Goal: Book appointment/travel/reservation

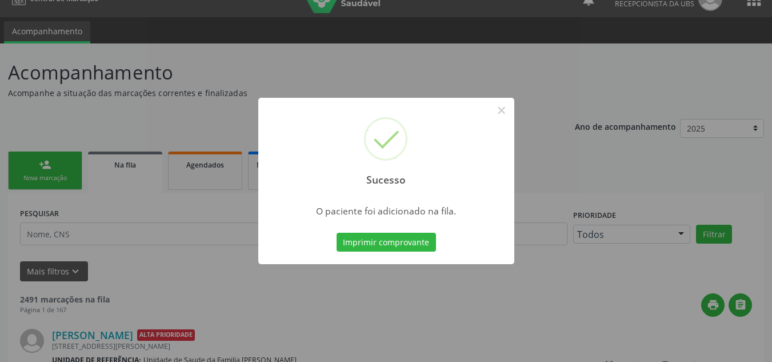
scroll to position [19, 0]
click at [500, 110] on button "×" at bounding box center [501, 110] width 19 height 19
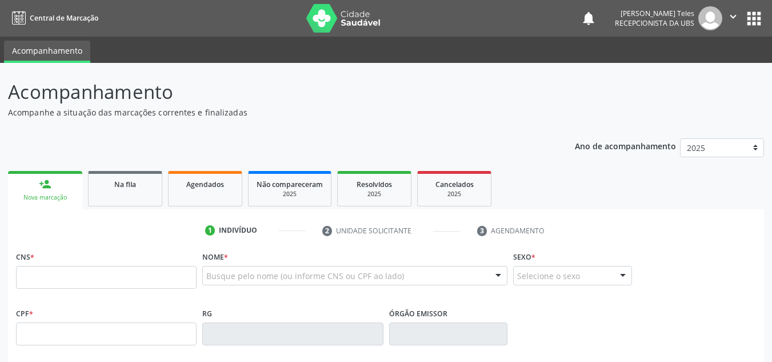
click at [113, 278] on input "text" at bounding box center [106, 277] width 181 height 23
type input "705 0046 2590 1559"
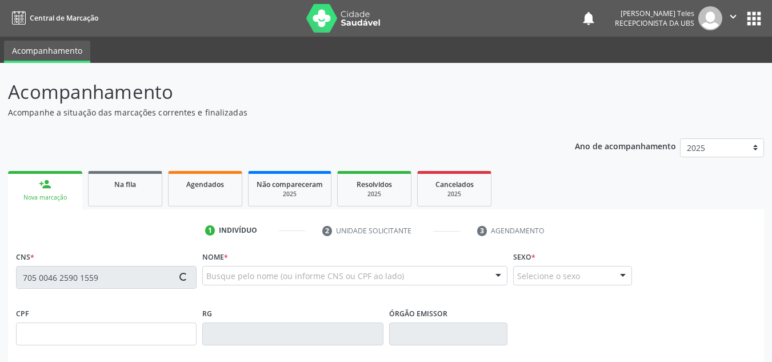
type input "[DATE]"
type input "[PERSON_NAME]"
type input "[PHONE_NUMBER]"
type input "S/N"
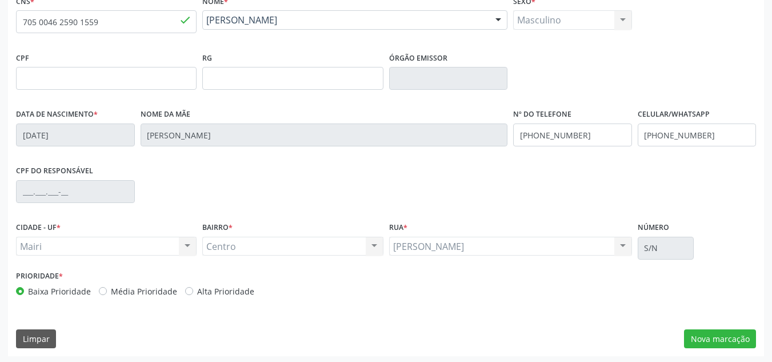
scroll to position [258, 0]
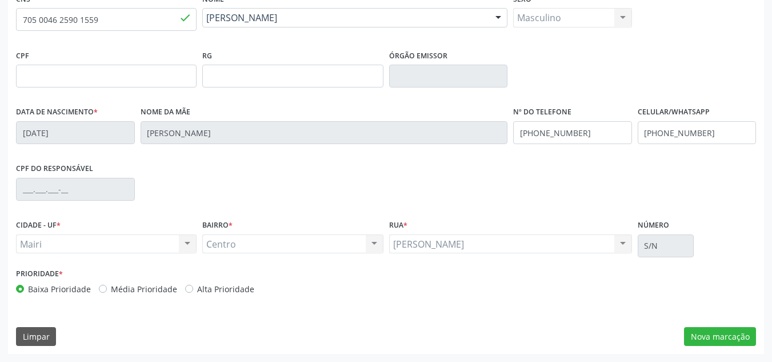
drag, startPoint x: 185, startPoint y: 287, endPoint x: 238, endPoint y: 281, distance: 52.9
click at [197, 287] on label "Alta Prioridade" at bounding box center [225, 289] width 57 height 12
click at [186, 287] on input "Alta Prioridade" at bounding box center [189, 288] width 8 height 10
radio input "true"
drag, startPoint x: 707, startPoint y: 331, endPoint x: 696, endPoint y: 283, distance: 49.2
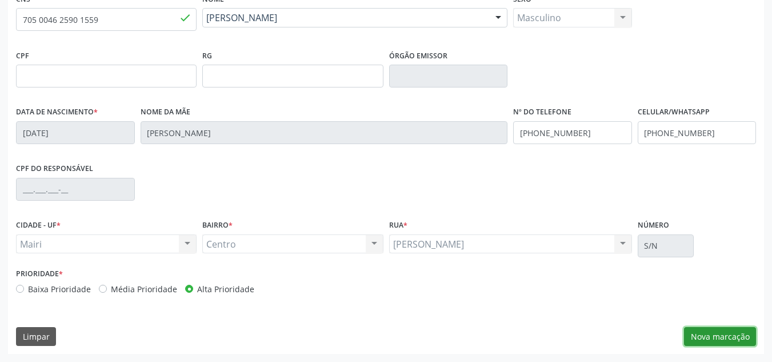
click at [707, 329] on button "Nova marcação" at bounding box center [720, 336] width 72 height 19
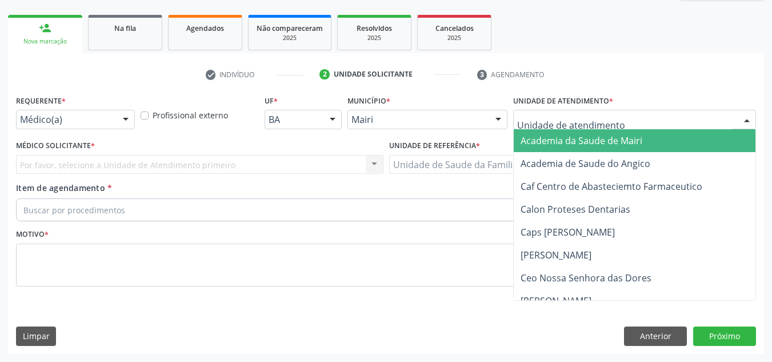
type input "j"
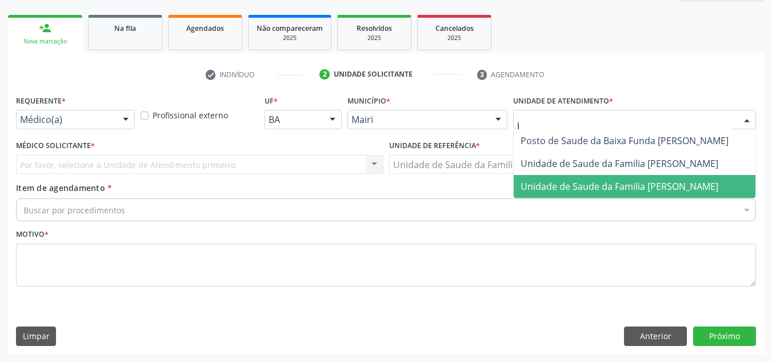
click at [551, 186] on span "Unidade de Saude da Familia [PERSON_NAME]" at bounding box center [620, 186] width 198 height 13
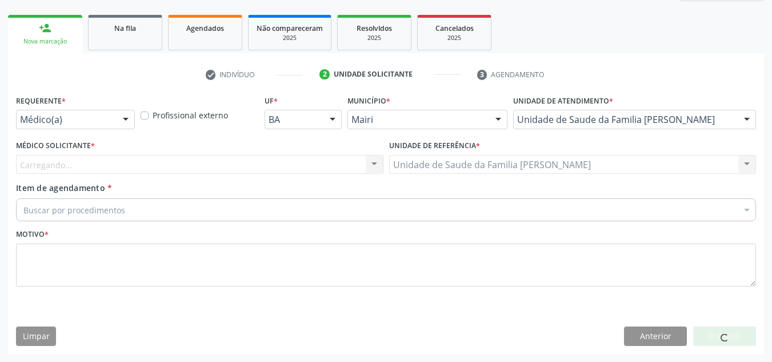
click at [62, 158] on div "Carregando... Nenhum resultado encontrado para: " " Não há nenhuma opção para s…" at bounding box center [199, 164] width 367 height 19
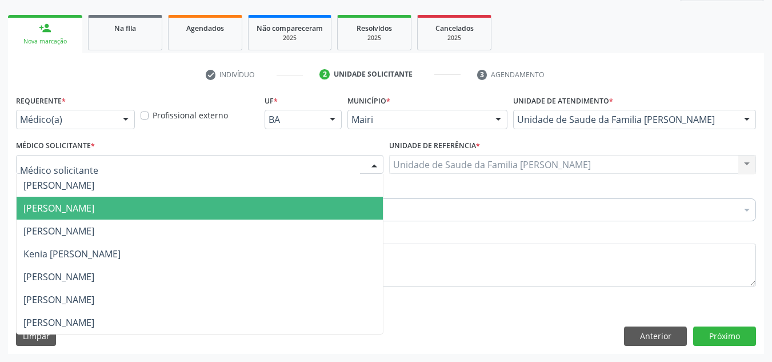
click at [78, 209] on span "[PERSON_NAME]" at bounding box center [58, 208] width 71 height 13
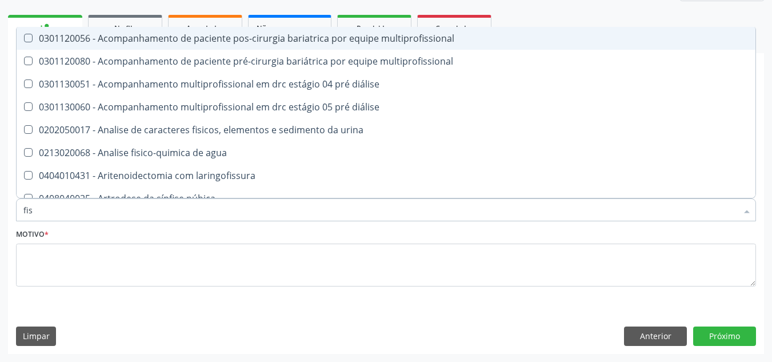
type input "fisi"
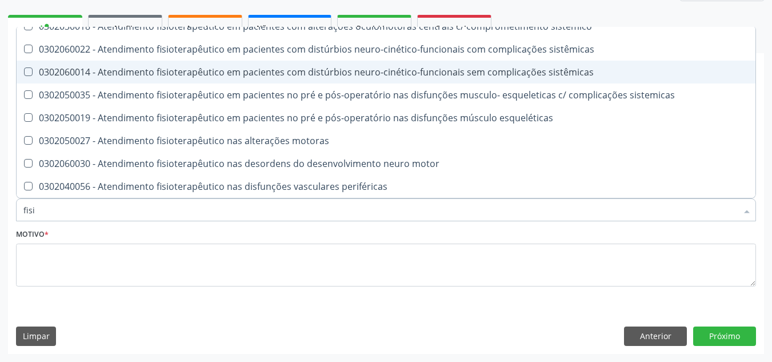
scroll to position [457, 0]
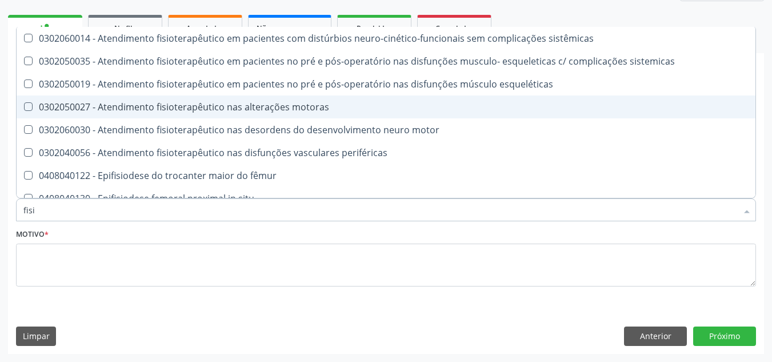
click at [201, 107] on div "0302050027 - Atendimento fisioterapêutico nas alterações motoras" at bounding box center [385, 106] width 725 height 9
checkbox motoras "true"
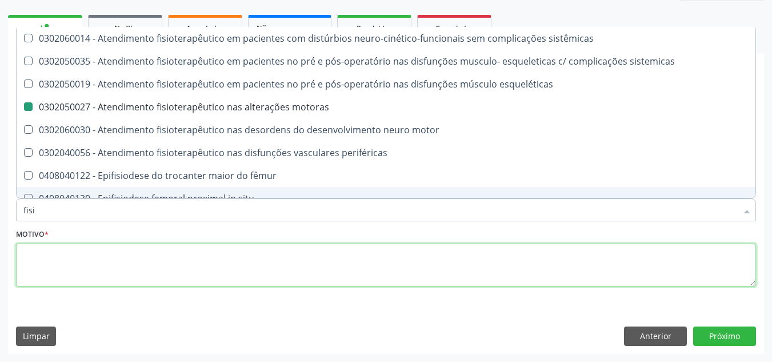
click at [142, 265] on textarea at bounding box center [386, 264] width 740 height 43
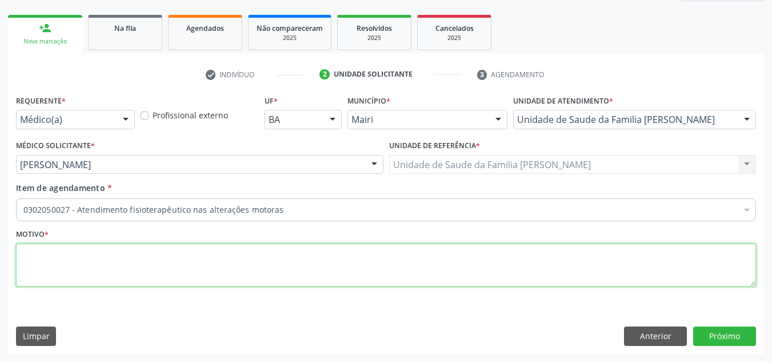
scroll to position [0, 0]
type textarea "avaliacao"
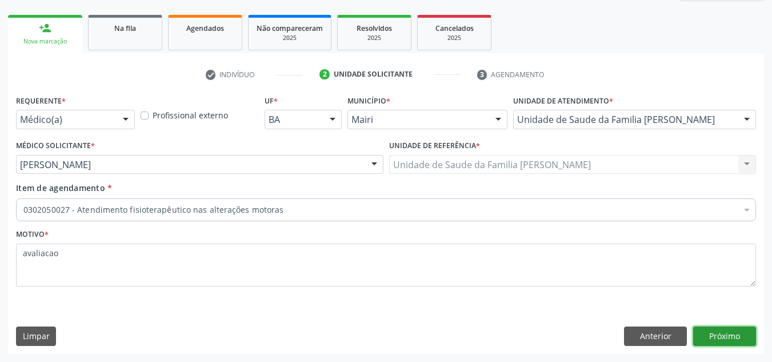
click at [718, 330] on button "Próximo" at bounding box center [724, 335] width 63 height 19
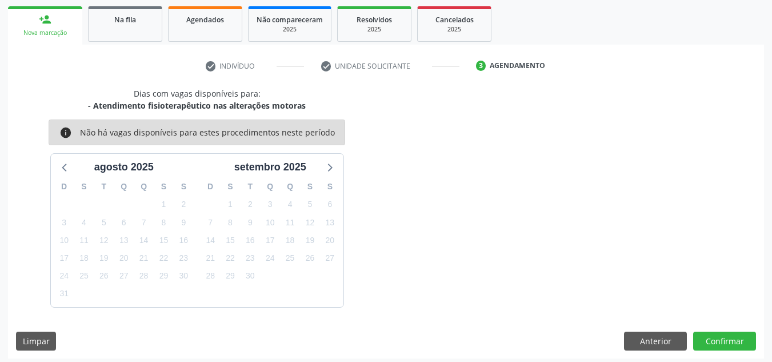
scroll to position [169, 0]
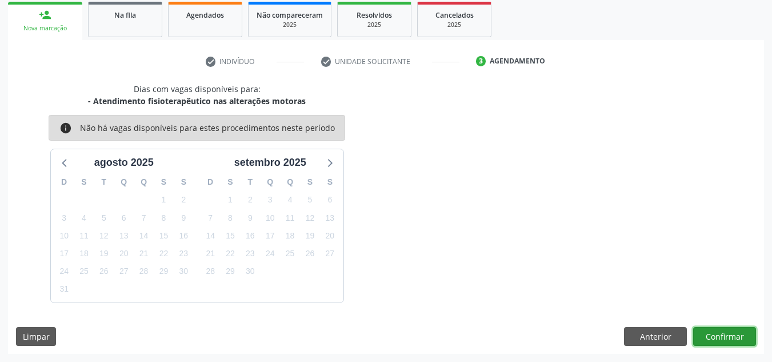
click at [721, 329] on button "Confirmar" at bounding box center [724, 336] width 63 height 19
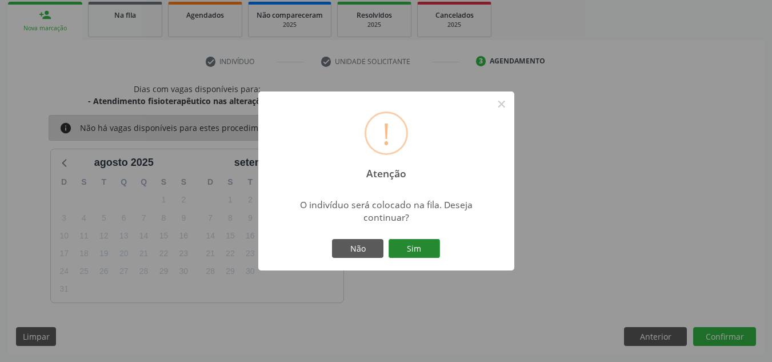
drag, startPoint x: 408, startPoint y: 244, endPoint x: 394, endPoint y: 245, distance: 14.3
click at [406, 245] on button "Sim" at bounding box center [414, 248] width 51 height 19
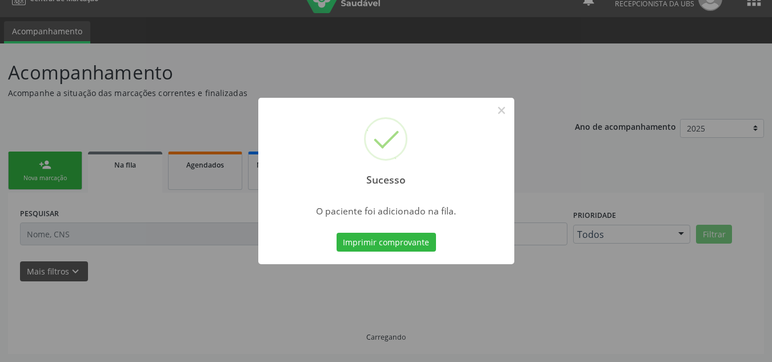
scroll to position [19, 0]
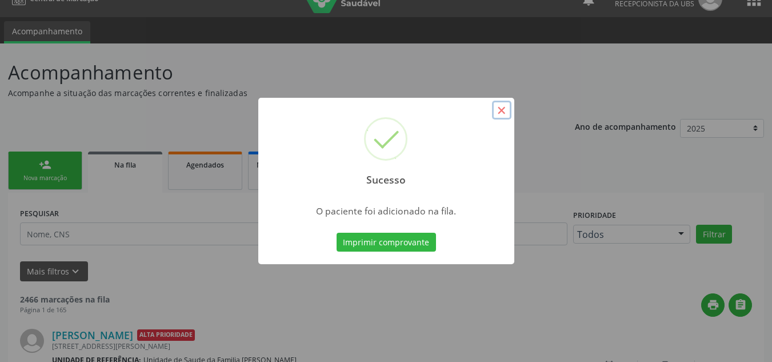
click at [495, 110] on button "×" at bounding box center [501, 110] width 19 height 19
